Goal: Use online tool/utility: Utilize a website feature to perform a specific function

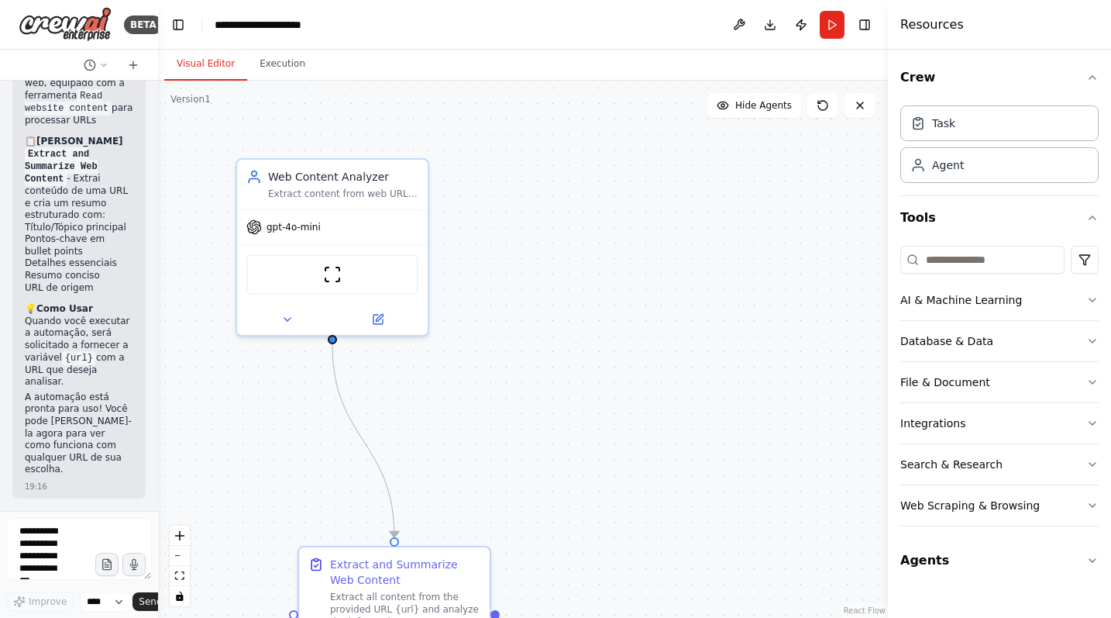
scroll to position [1317, 0]
click at [835, 29] on button "Run" at bounding box center [832, 25] width 25 height 28
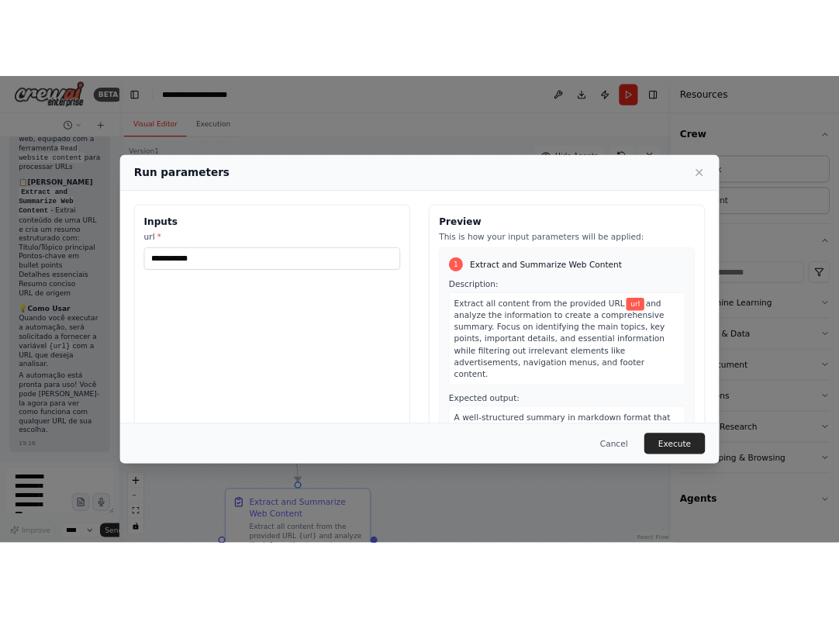
scroll to position [19, 0]
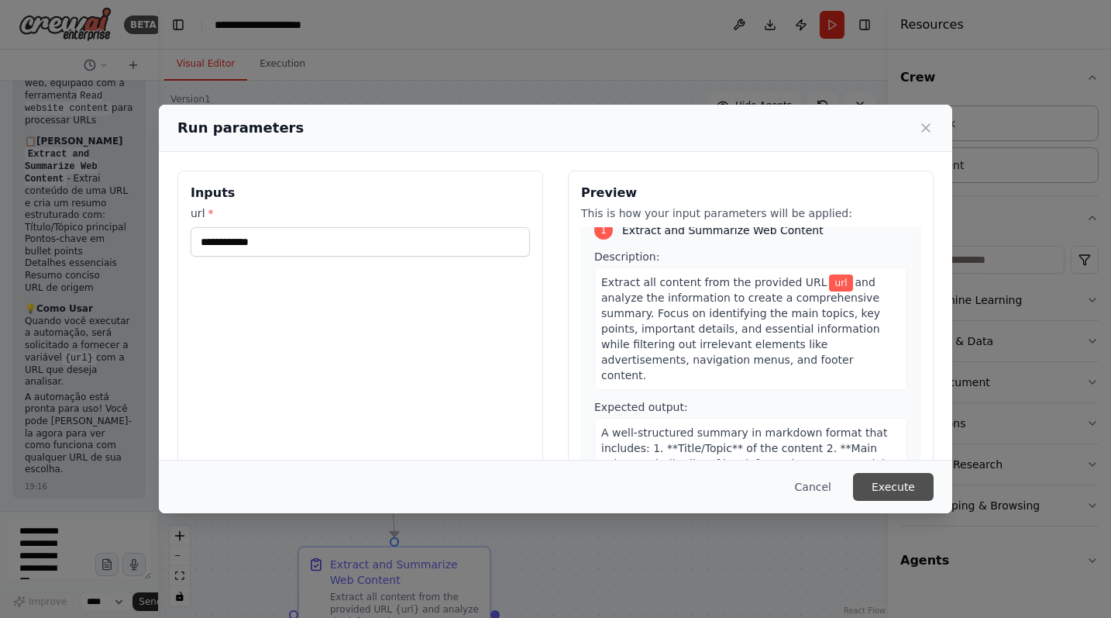
click at [888, 492] on button "Execute" at bounding box center [893, 487] width 81 height 28
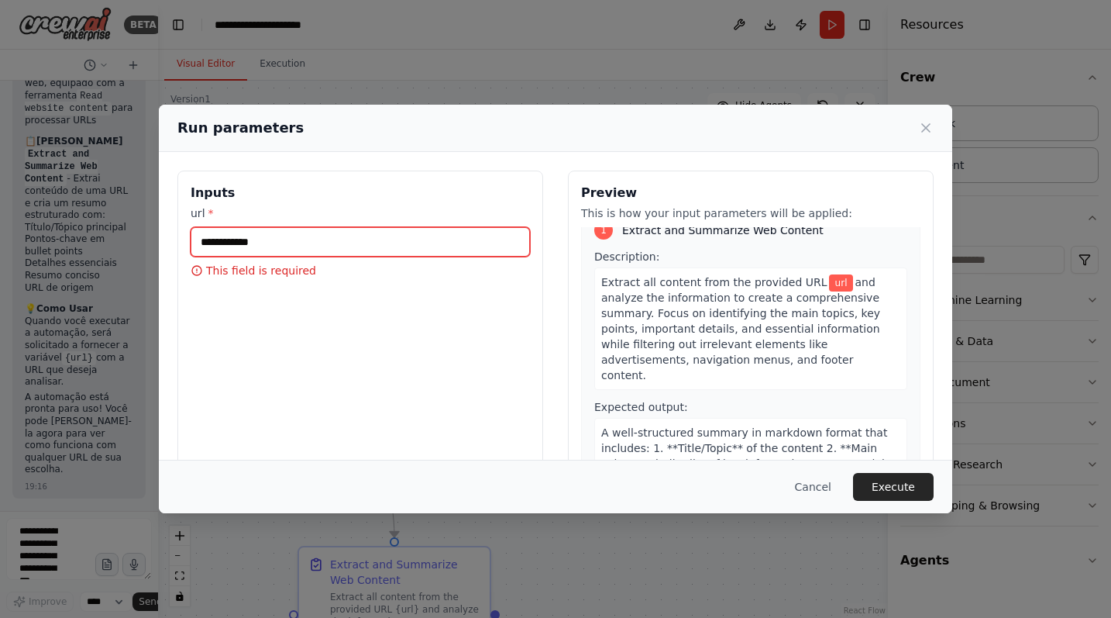
click at [310, 246] on input "url *" at bounding box center [360, 241] width 339 height 29
paste input "**********"
type input "**********"
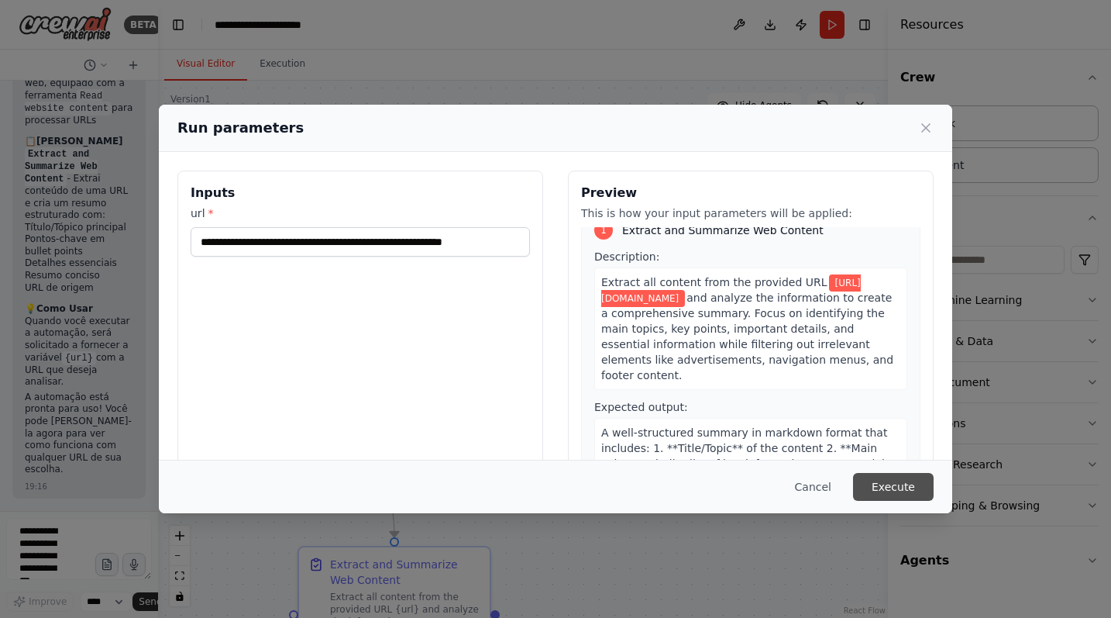
click at [899, 490] on button "Execute" at bounding box center [893, 487] width 81 height 28
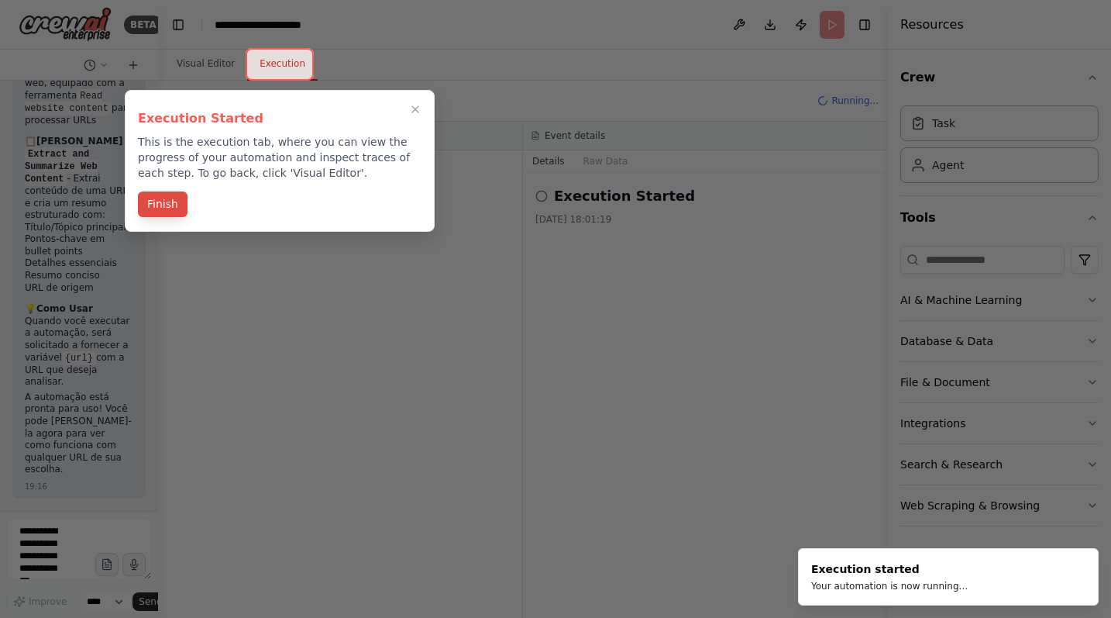
click at [152, 206] on button "Finish" at bounding box center [163, 204] width 50 height 26
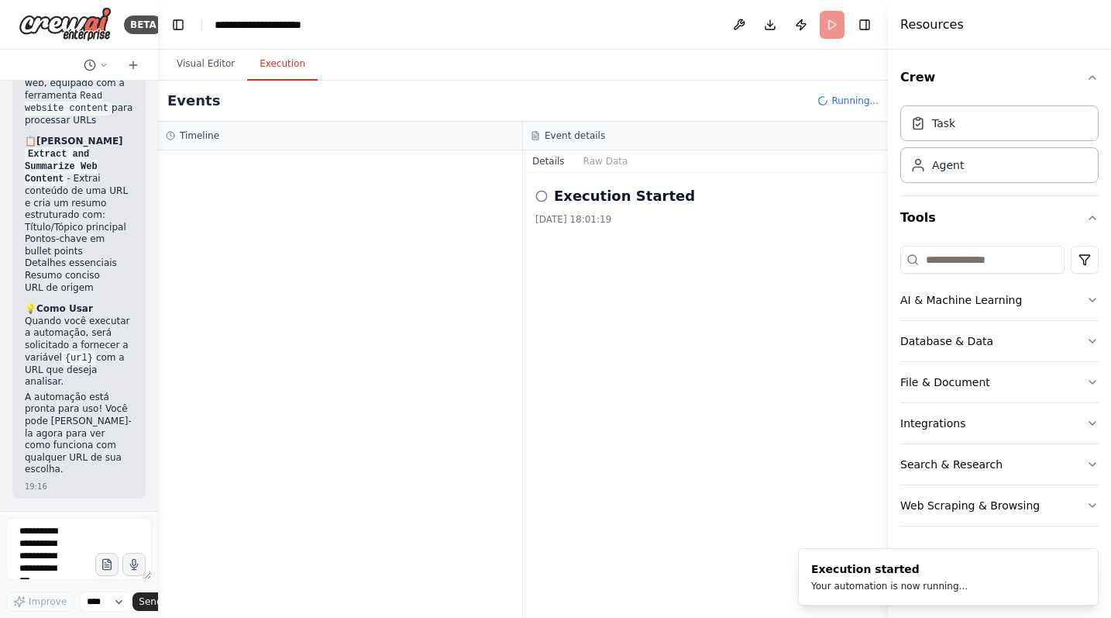
click at [281, 70] on button "Execution" at bounding box center [282, 64] width 71 height 33
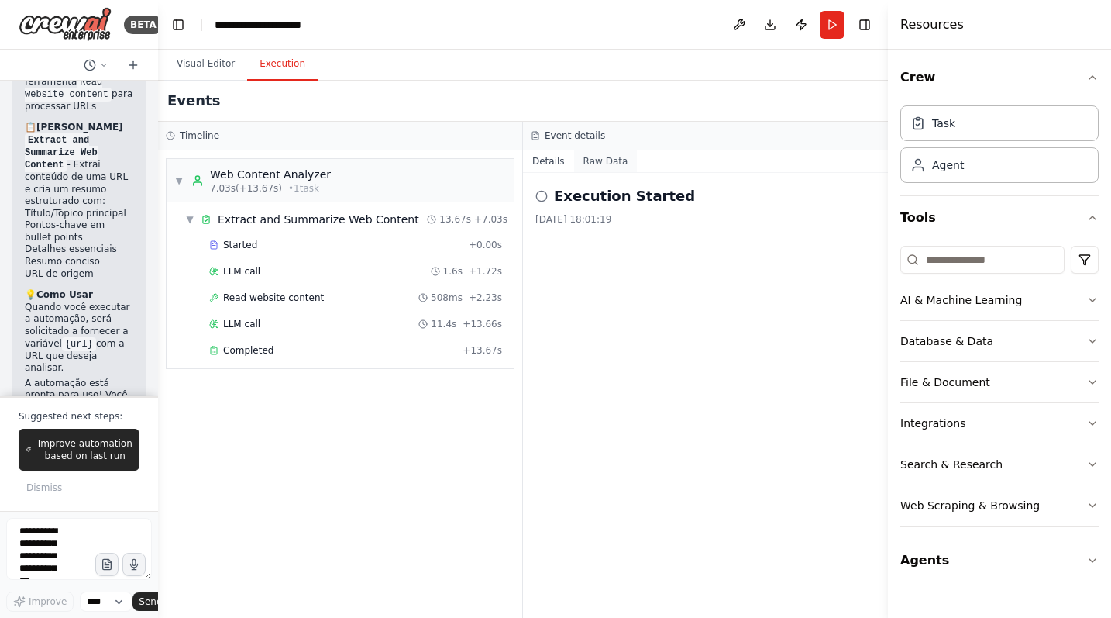
click at [618, 161] on button "Raw Data" at bounding box center [606, 161] width 64 height 22
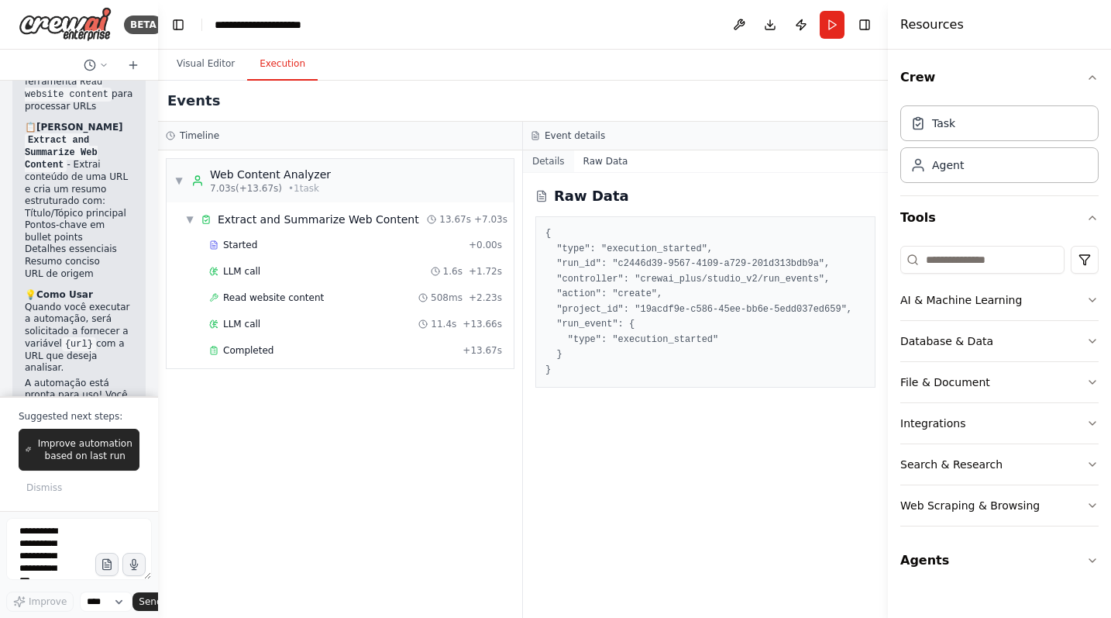
click at [563, 157] on button "Details" at bounding box center [548, 161] width 51 height 22
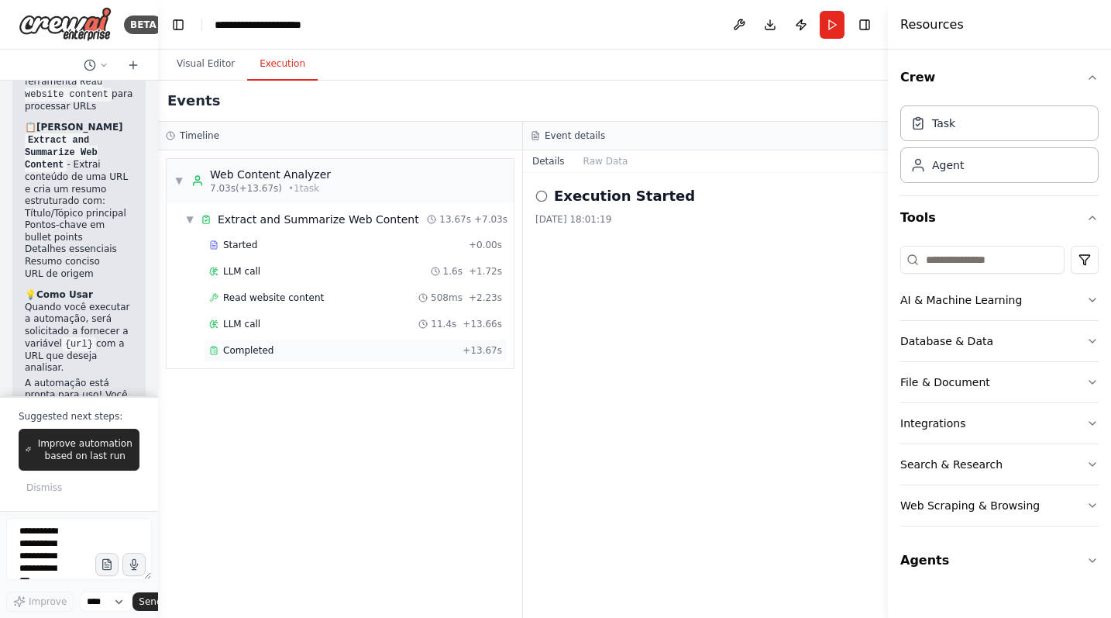
click at [274, 351] on div "Completed" at bounding box center [332, 350] width 247 height 12
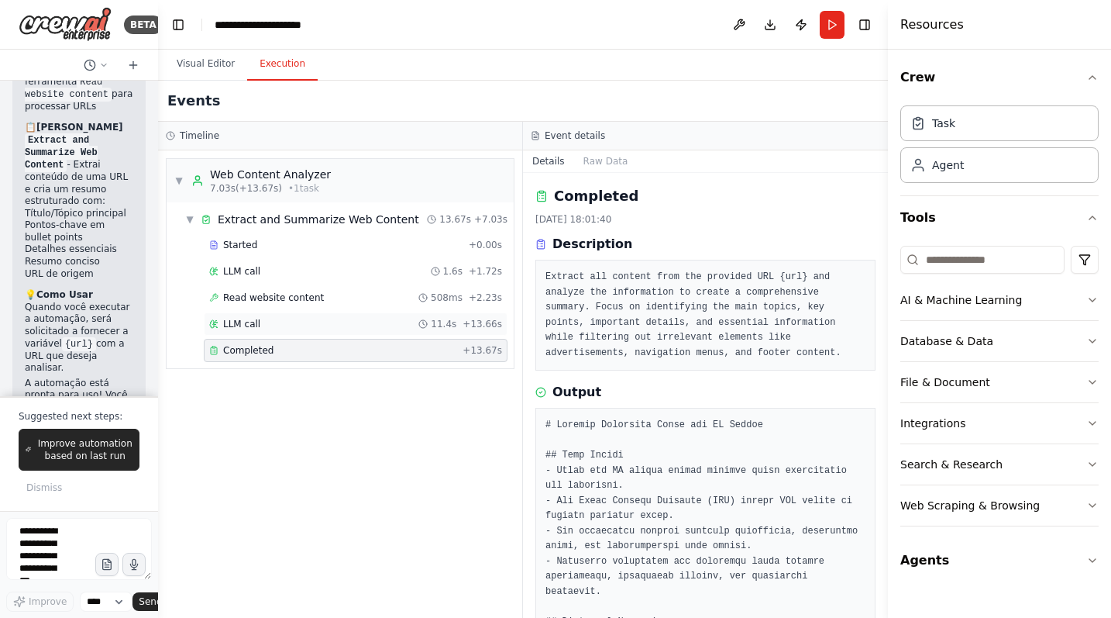
click at [319, 322] on div "LLM call 11.4s + 13.66s" at bounding box center [355, 324] width 293 height 12
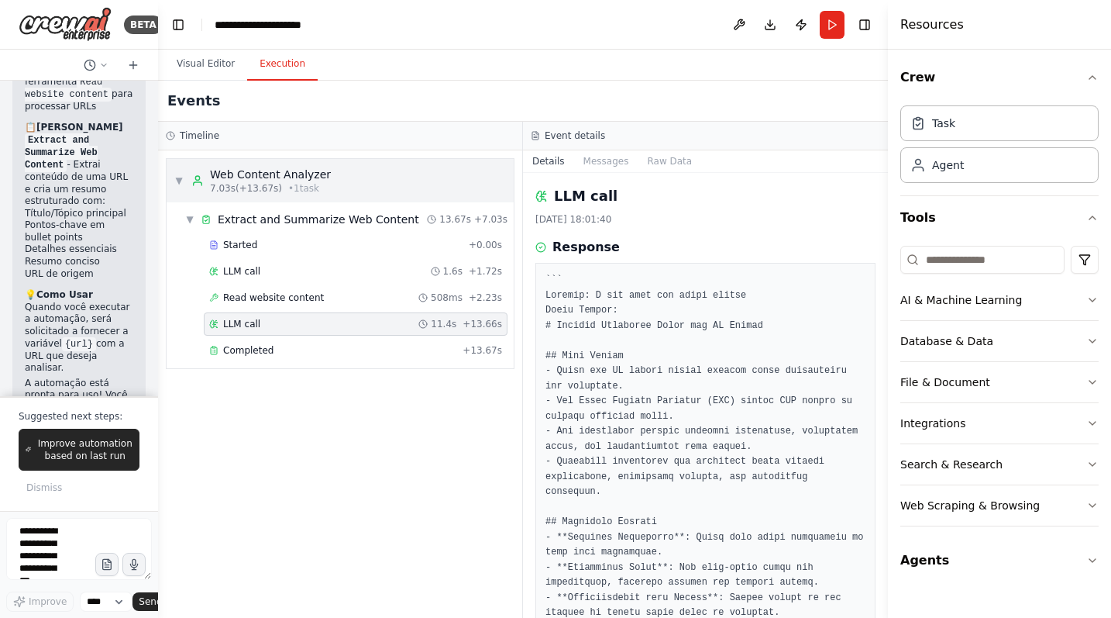
click at [283, 181] on div "Web Content Analyzer" at bounding box center [270, 175] width 121 height 16
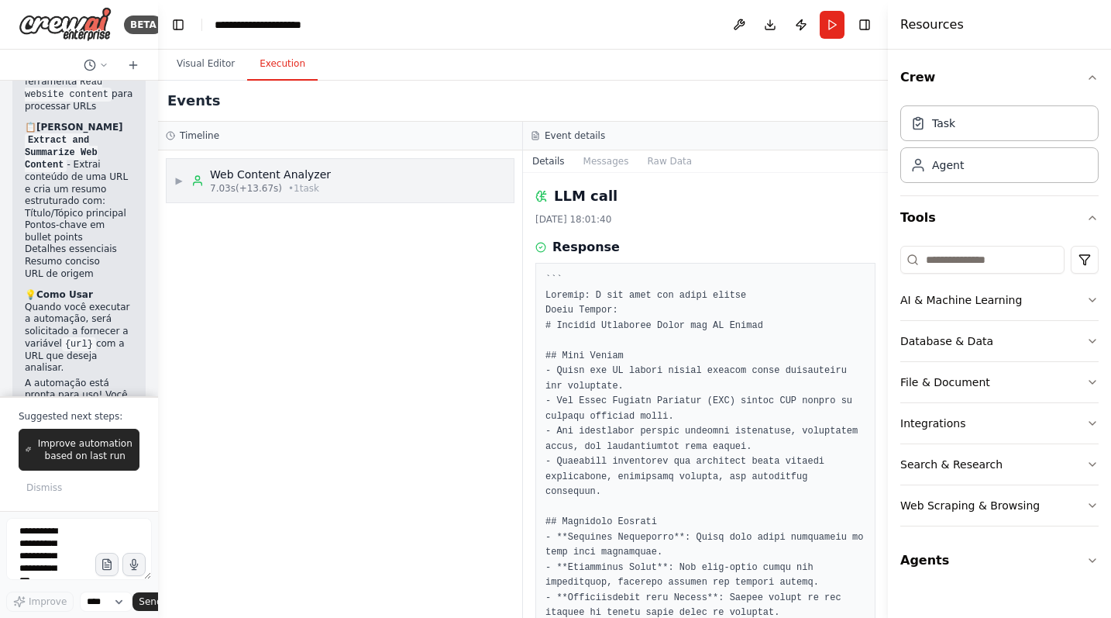
click at [283, 181] on div "Web Content Analyzer" at bounding box center [270, 175] width 121 height 16
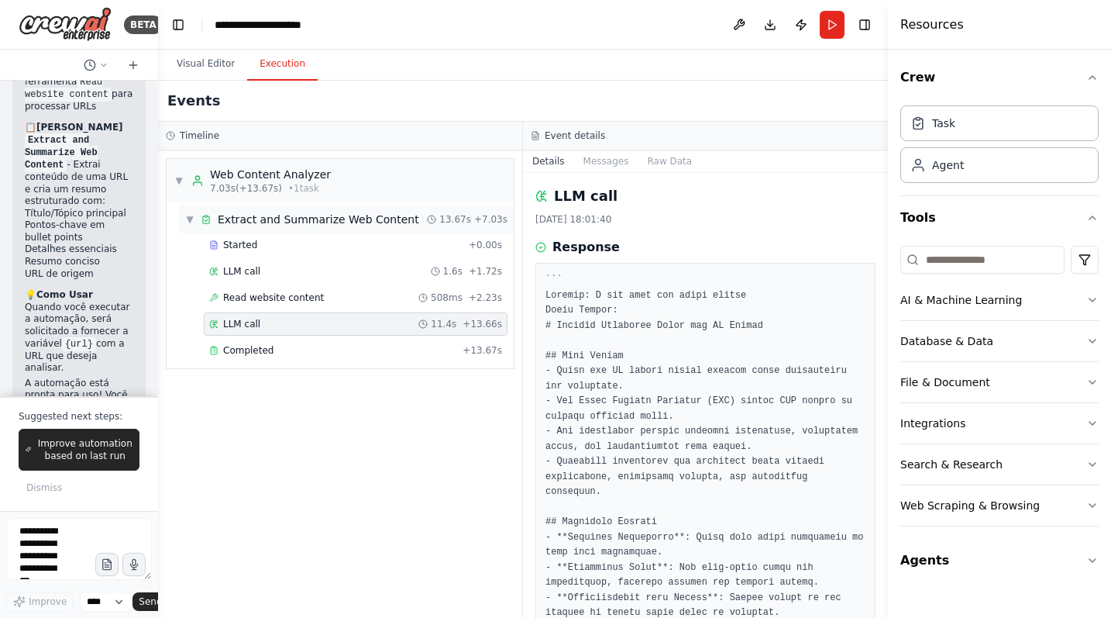
click at [281, 219] on div "Extract and Summarize Web Content" at bounding box center [319, 220] width 202 height 16
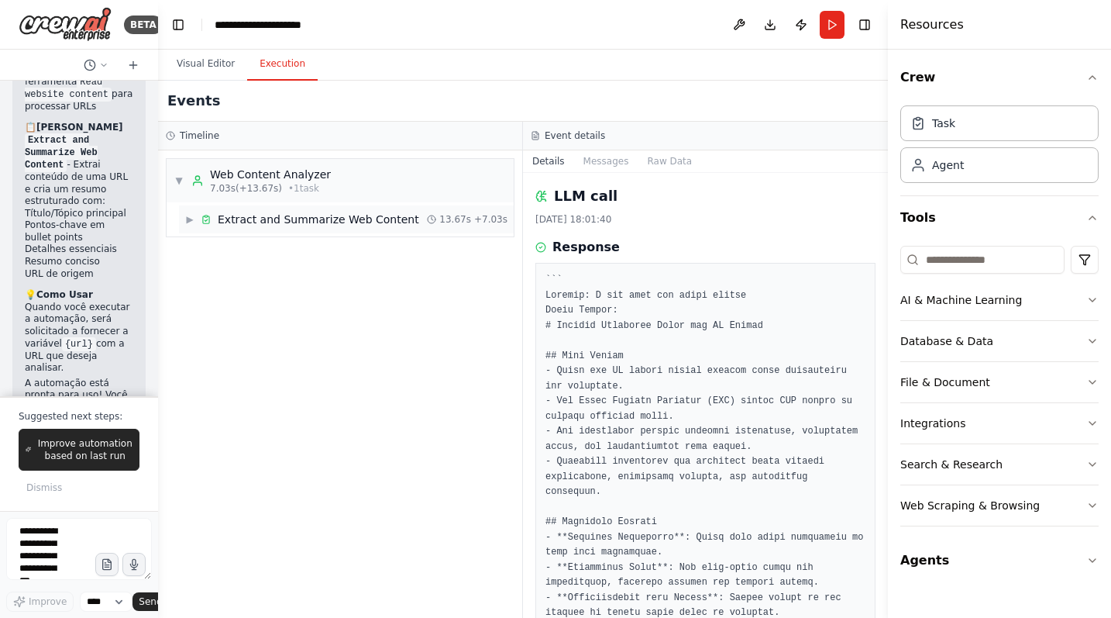
click at [281, 219] on div "Extract and Summarize Web Content" at bounding box center [319, 220] width 202 height 16
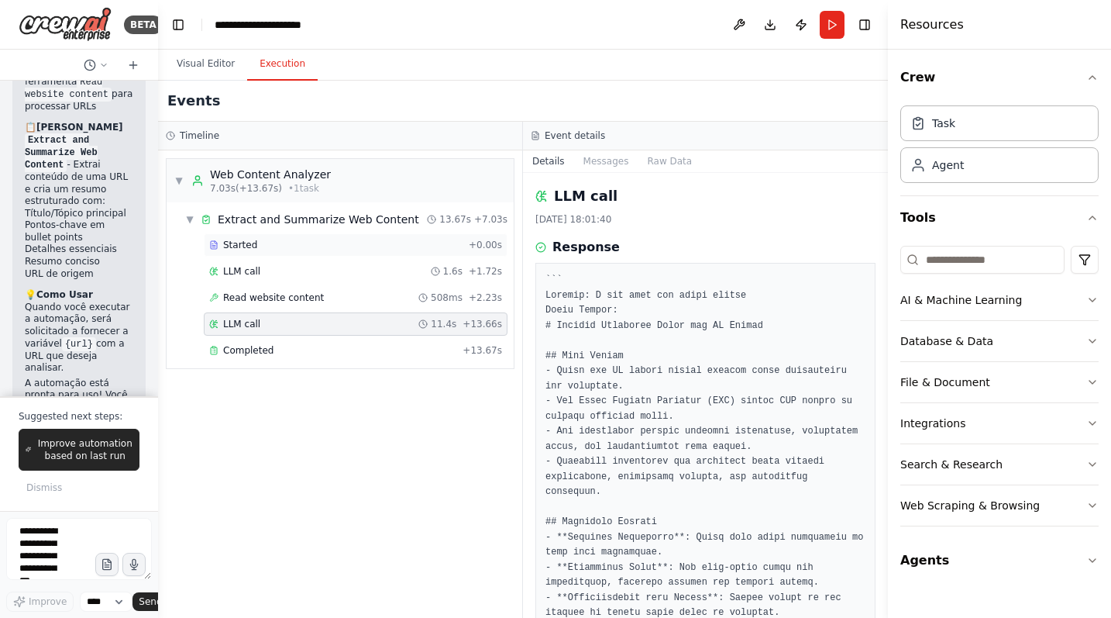
click at [281, 243] on div "Started" at bounding box center [335, 245] width 253 height 12
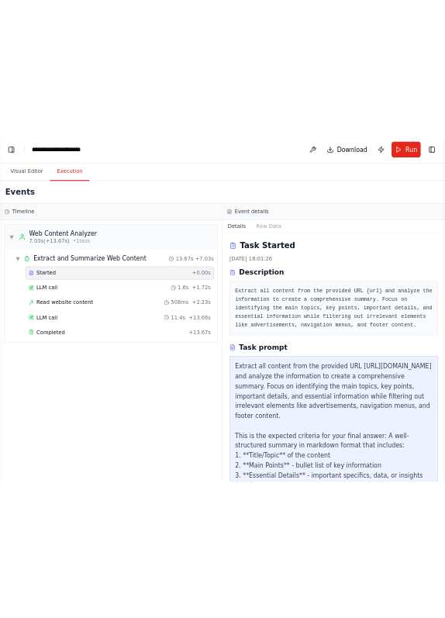
scroll to position [357, 0]
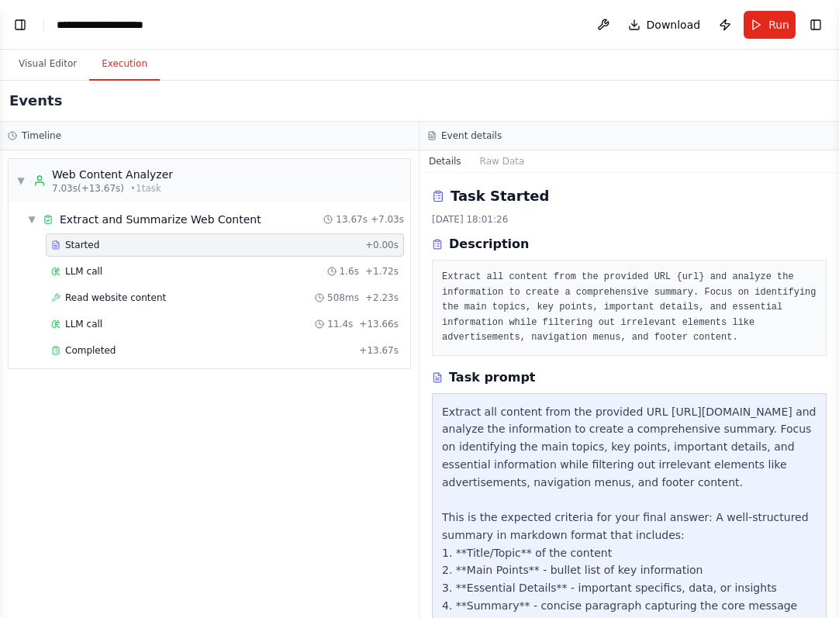
select select "****"
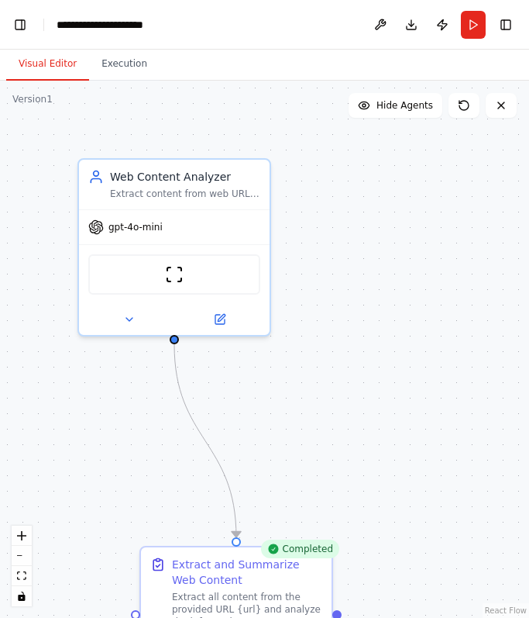
click at [58, 65] on button "Visual Editor" at bounding box center [47, 64] width 83 height 33
click at [509, 26] on button "Toggle Right Sidebar" at bounding box center [506, 25] width 22 height 22
click at [502, 22] on button "Toggle Right Sidebar" at bounding box center [506, 25] width 22 height 22
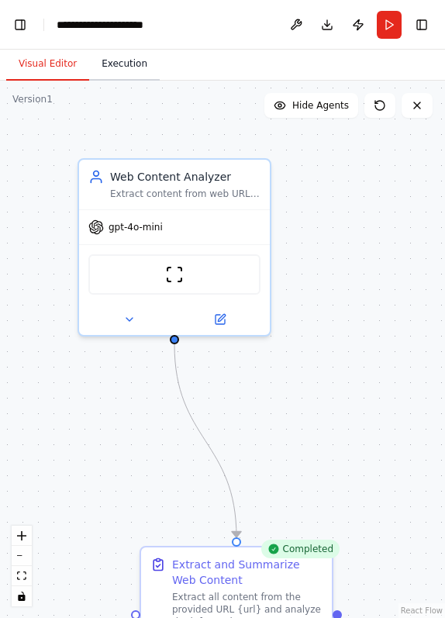
click at [120, 63] on button "Execution" at bounding box center [124, 64] width 71 height 33
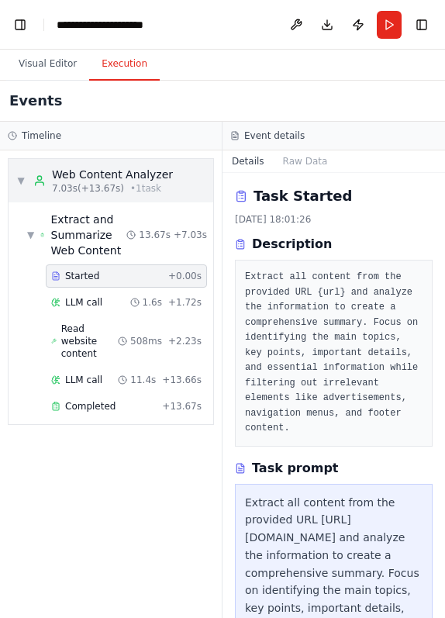
click at [91, 176] on div "Web Content Analyzer" at bounding box center [112, 175] width 121 height 16
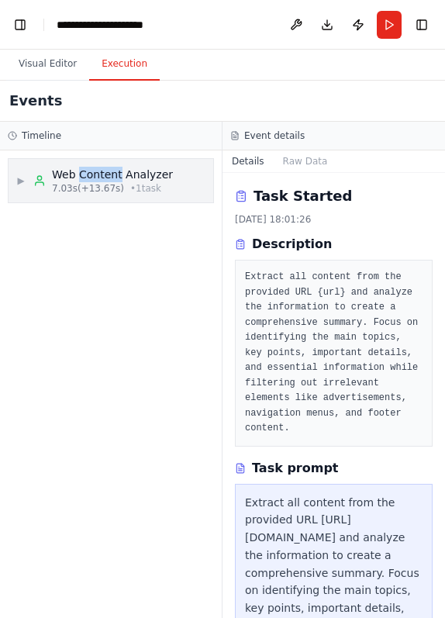
click at [91, 176] on div "Web Content Analyzer" at bounding box center [112, 175] width 121 height 16
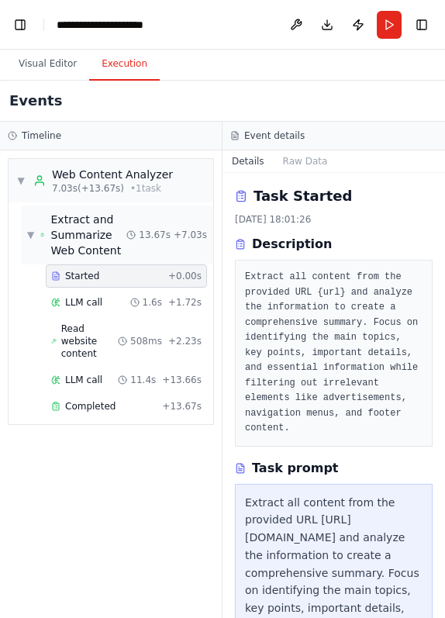
click at [95, 222] on div "Extract and Summarize Web Content" at bounding box center [89, 235] width 76 height 47
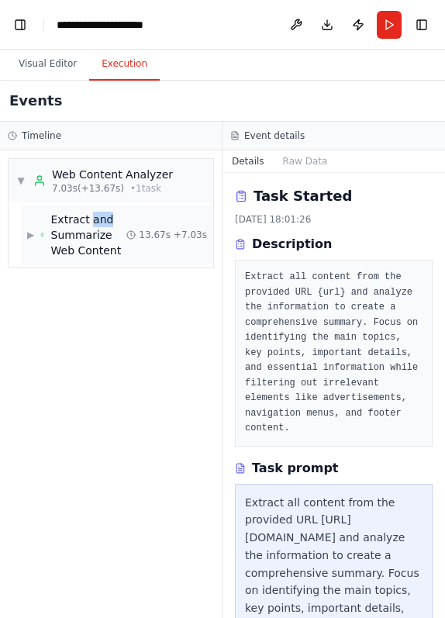
click at [95, 222] on div "Extract and Summarize Web Content" at bounding box center [89, 235] width 76 height 47
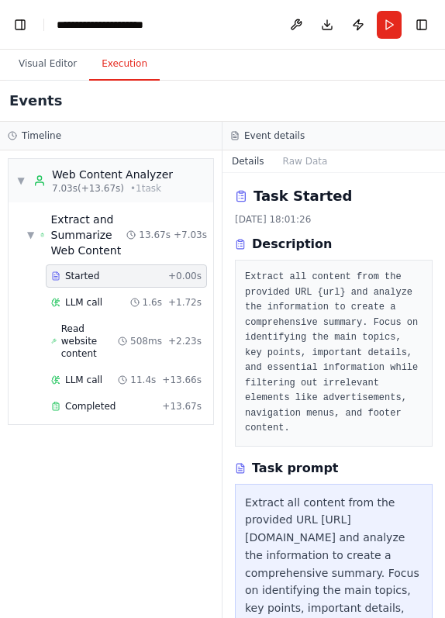
click at [93, 280] on span "Started" at bounding box center [82, 276] width 34 height 12
click at [95, 305] on span "LLM call" at bounding box center [83, 302] width 37 height 12
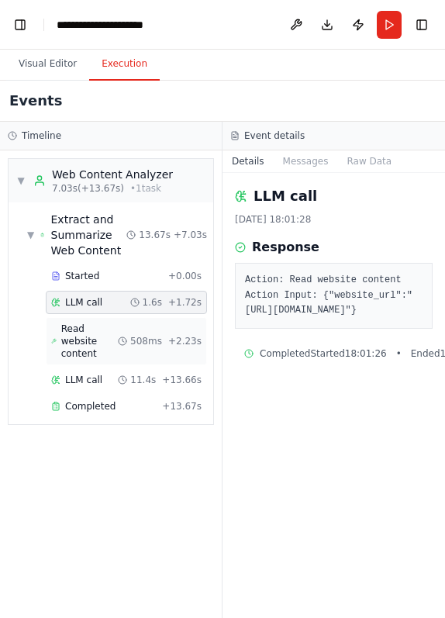
click at [86, 323] on span "Read website content" at bounding box center [89, 340] width 57 height 37
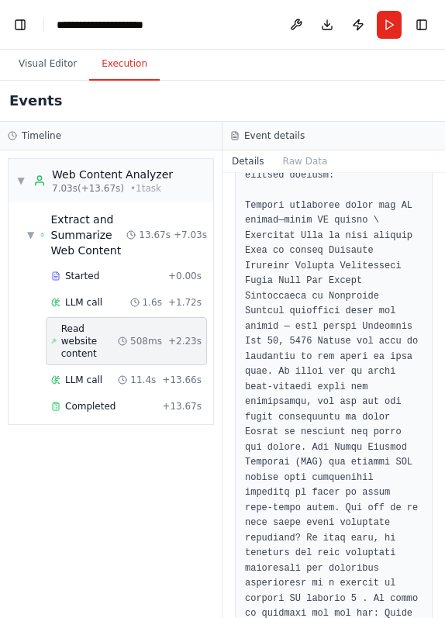
scroll to position [258, 0]
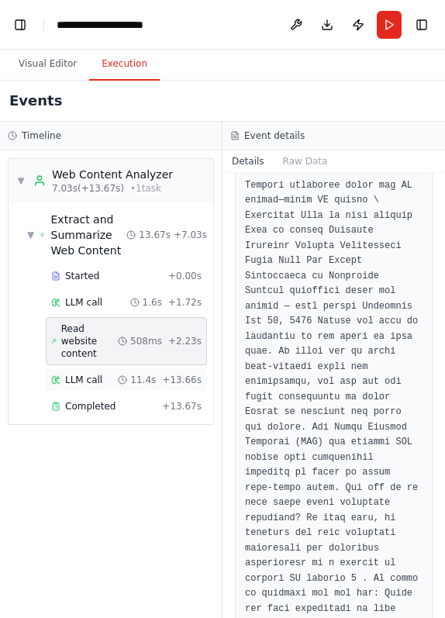
click at [109, 374] on div "LLM call 11.4s + 13.66s" at bounding box center [126, 380] width 150 height 12
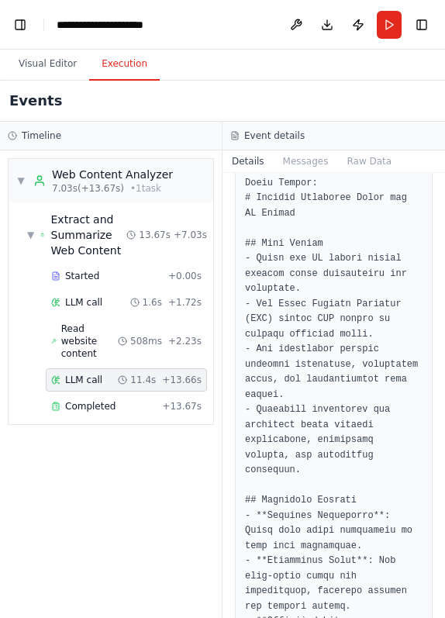
scroll to position [163, 0]
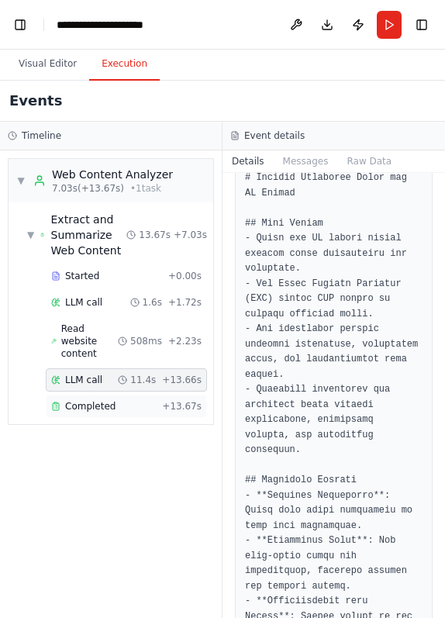
click at [88, 400] on span "Completed" at bounding box center [90, 406] width 50 height 12
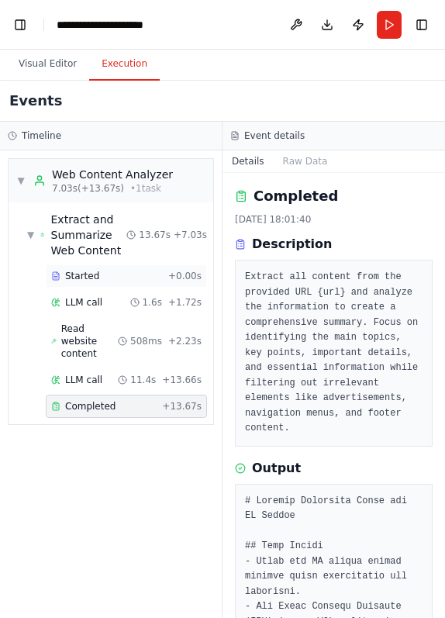
click at [93, 272] on span "Started" at bounding box center [82, 276] width 34 height 12
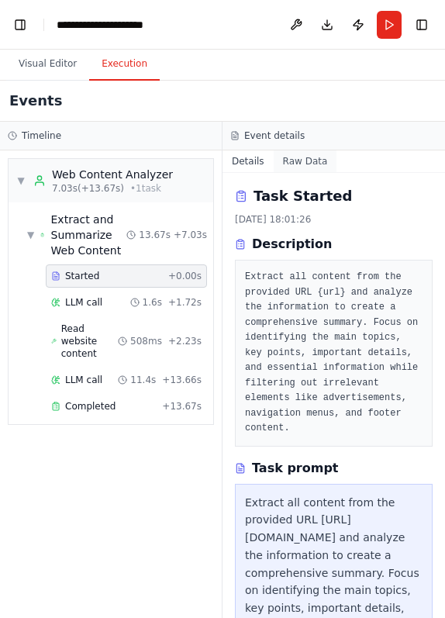
click at [295, 160] on button "Raw Data" at bounding box center [306, 161] width 64 height 22
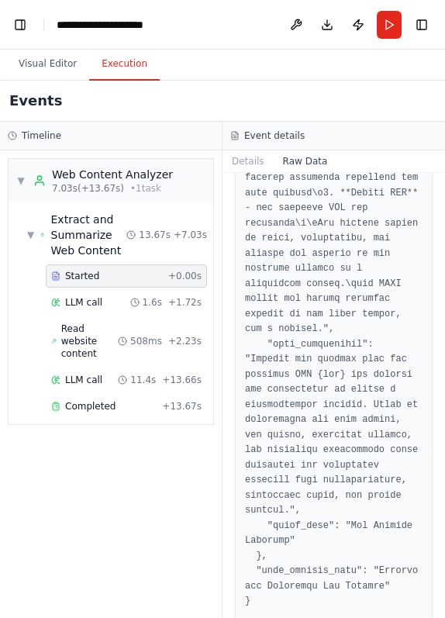
scroll to position [1928, 0]
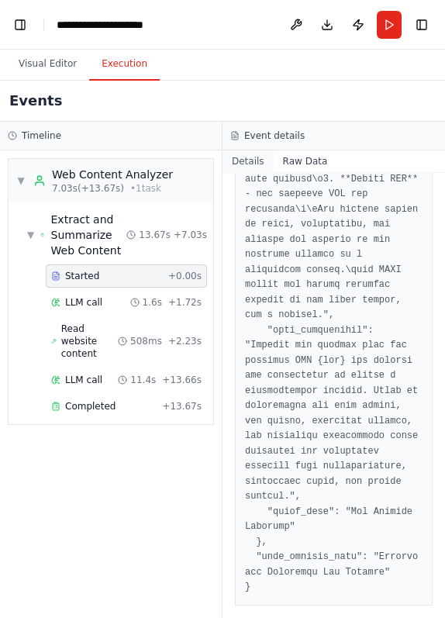
click at [255, 157] on button "Details" at bounding box center [247, 161] width 51 height 22
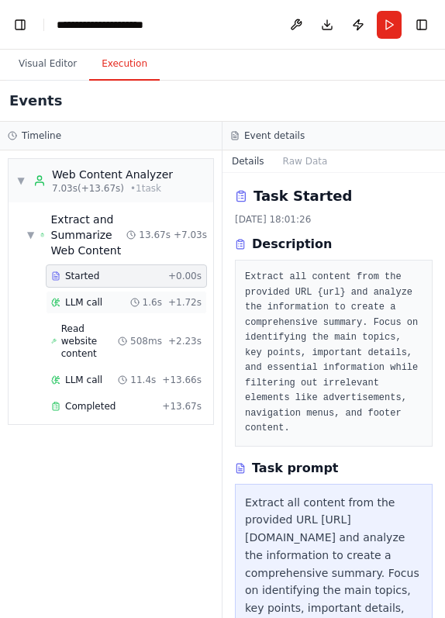
click at [93, 303] on span "LLM call" at bounding box center [83, 302] width 37 height 12
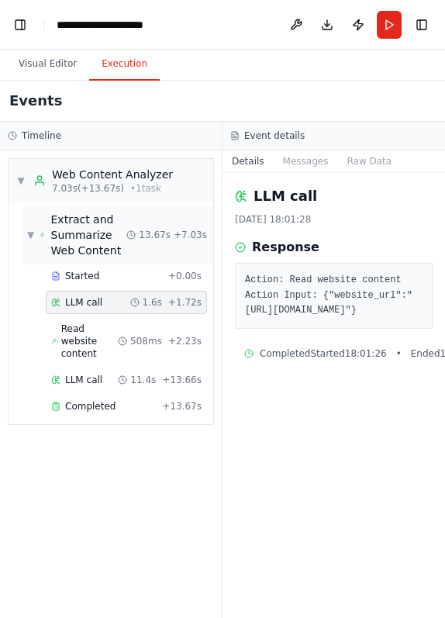
click at [83, 230] on div "Extract and Summarize Web Content" at bounding box center [89, 235] width 76 height 47
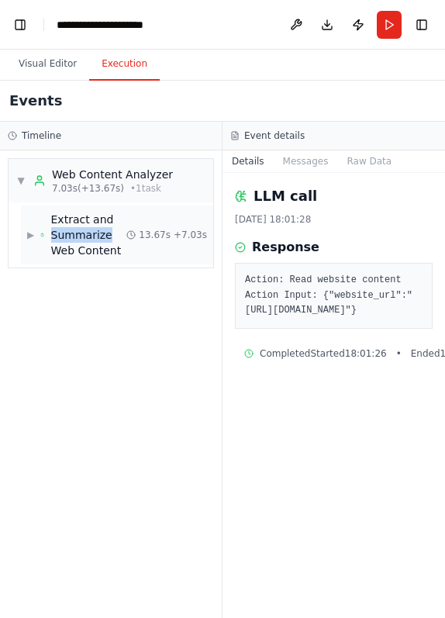
click at [83, 230] on div "Extract and Summarize Web Content" at bounding box center [89, 235] width 76 height 47
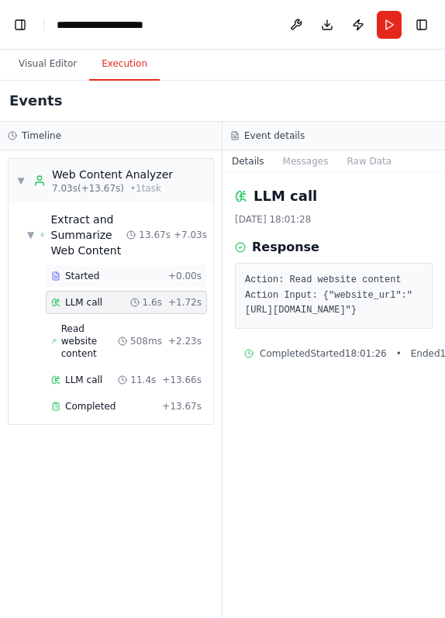
click at [91, 276] on span "Started" at bounding box center [82, 276] width 34 height 12
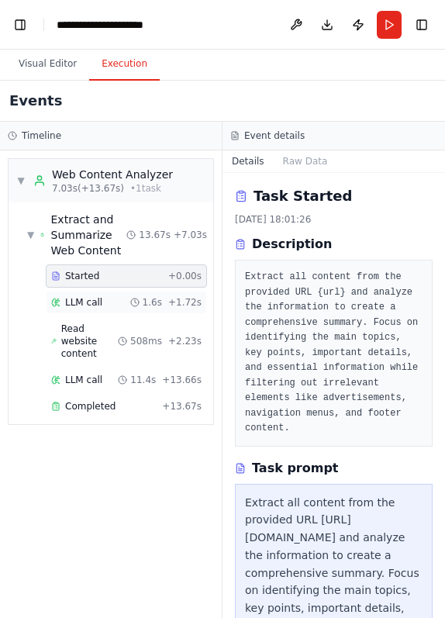
click at [57, 298] on icon at bounding box center [55, 302] width 9 height 9
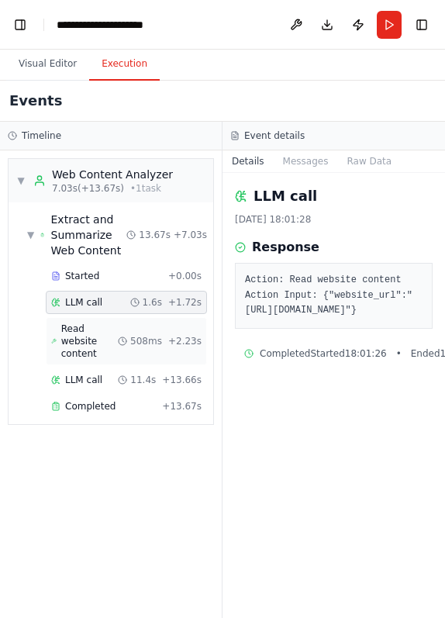
click at [94, 332] on span "Read website content" at bounding box center [89, 340] width 57 height 37
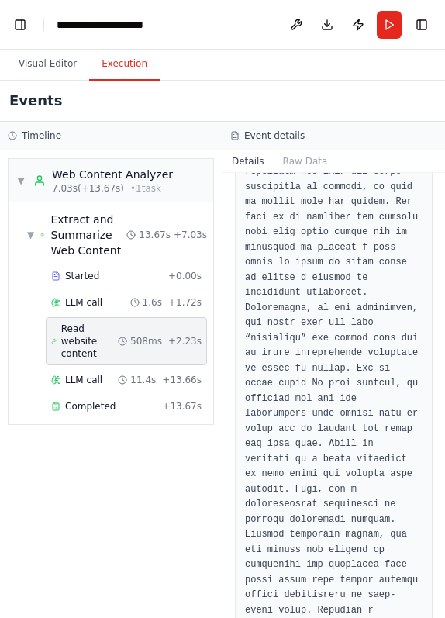
scroll to position [2003, 0]
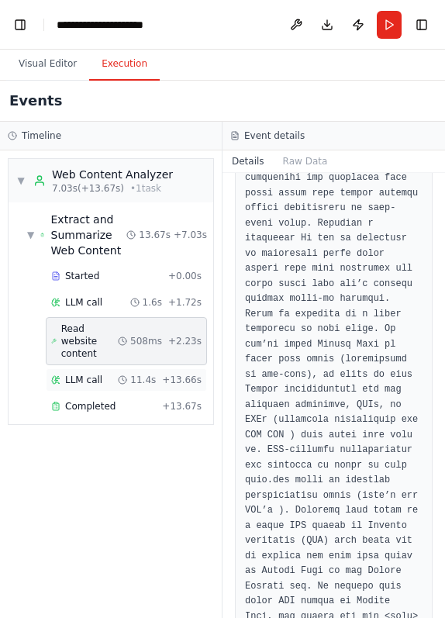
click at [98, 374] on span "LLM call" at bounding box center [83, 380] width 37 height 12
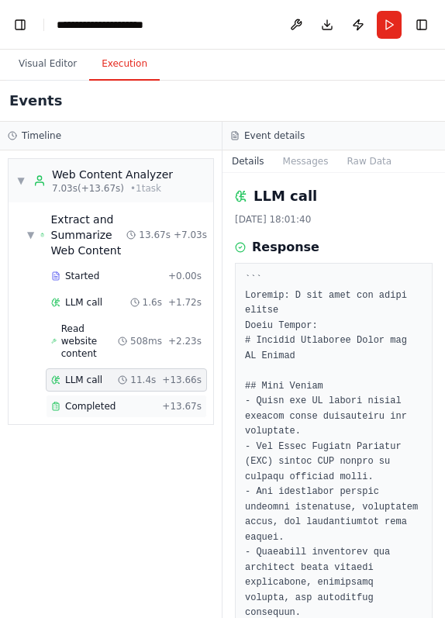
click at [98, 400] on span "Completed" at bounding box center [90, 406] width 50 height 12
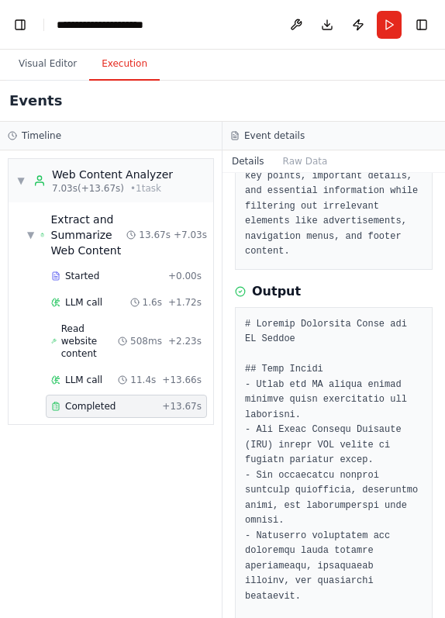
scroll to position [47, 0]
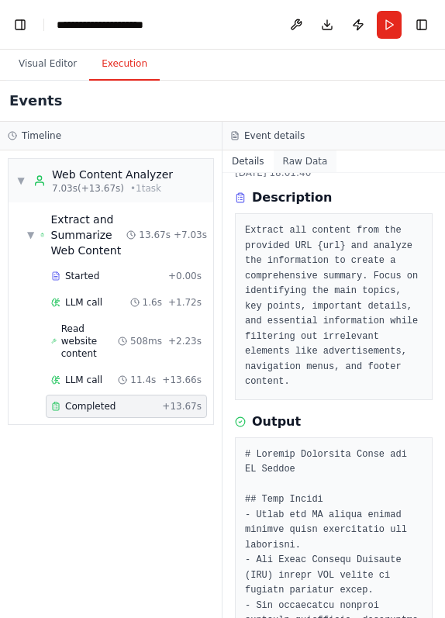
click at [312, 164] on button "Raw Data" at bounding box center [306, 161] width 64 height 22
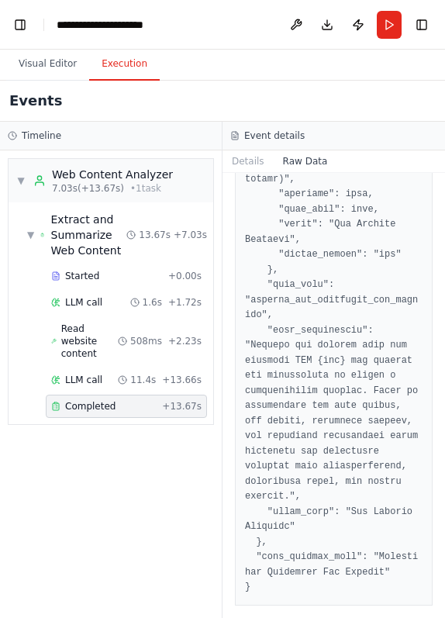
scroll to position [4152, 0]
click at [256, 162] on button "Details" at bounding box center [247, 161] width 51 height 22
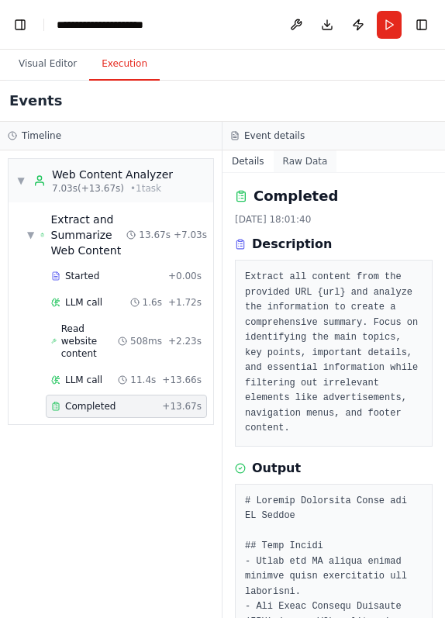
click at [289, 160] on button "Raw Data" at bounding box center [306, 161] width 64 height 22
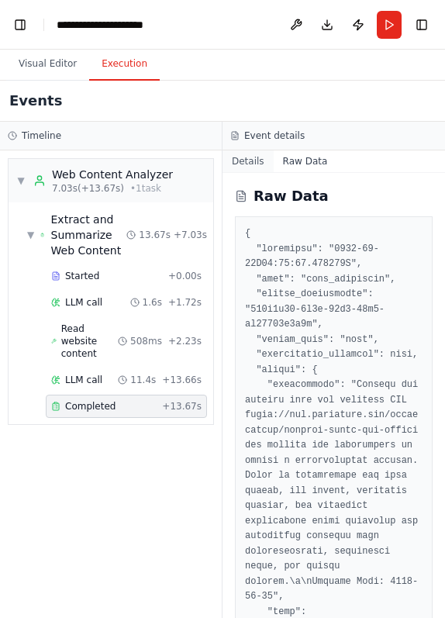
click at [251, 160] on button "Details" at bounding box center [247, 161] width 51 height 22
